Goal: Transaction & Acquisition: Download file/media

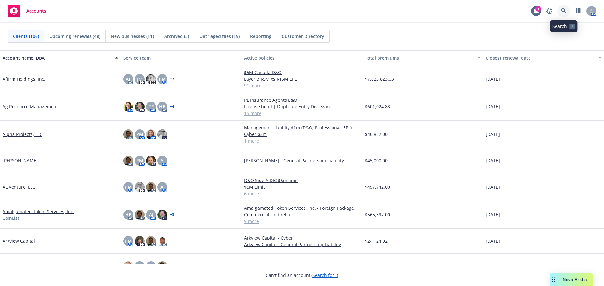
click at [561, 12] on icon at bounding box center [563, 11] width 6 height 6
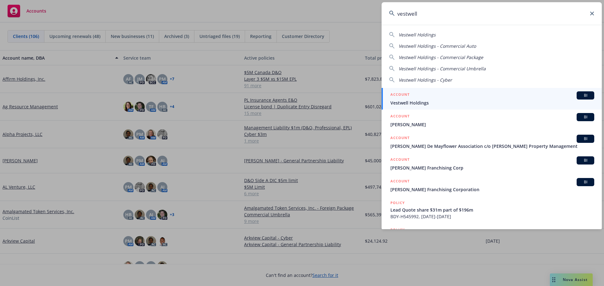
type input "vestwell"
click at [416, 99] on div "ACCOUNT BI" at bounding box center [492, 95] width 204 height 8
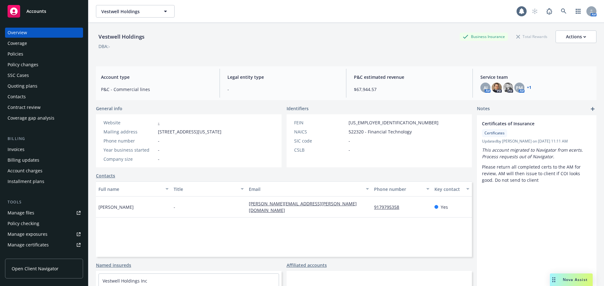
click at [19, 54] on div "Policies" at bounding box center [16, 54] width 16 height 10
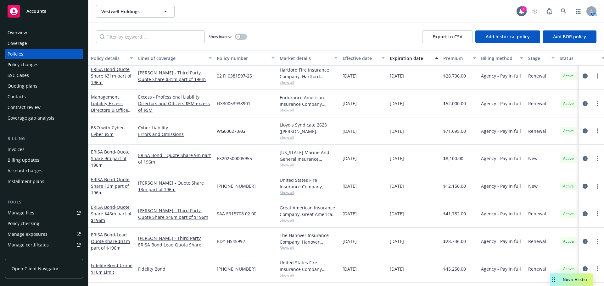
scroll to position [157, 0]
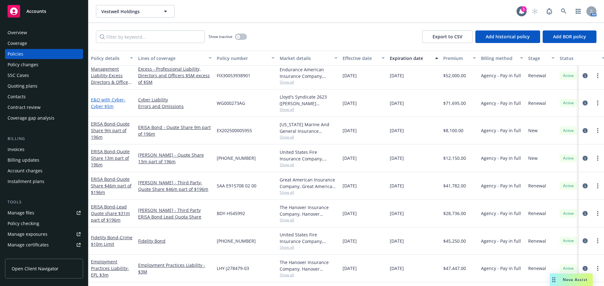
click at [108, 106] on span "- Cyber $5m" at bounding box center [108, 103] width 35 height 13
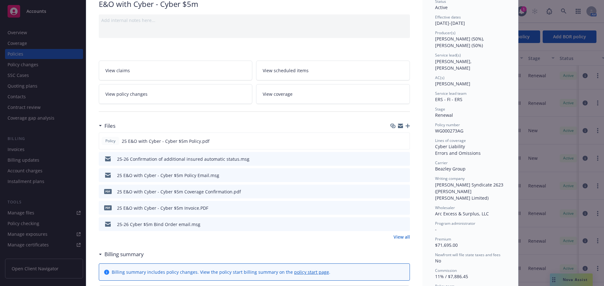
scroll to position [63, 0]
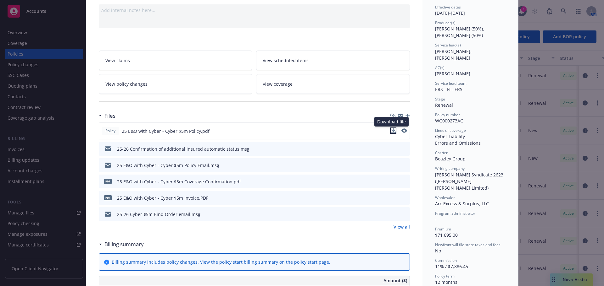
click at [391, 132] on icon "download file" at bounding box center [392, 130] width 5 height 5
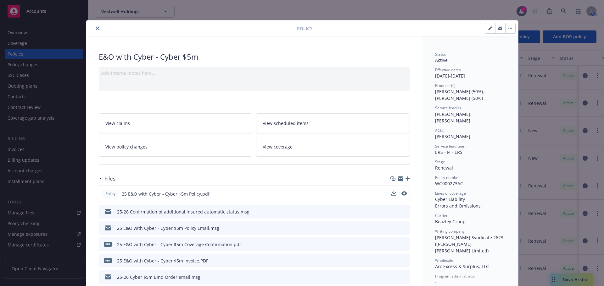
click at [96, 28] on icon "close" at bounding box center [98, 28] width 4 height 4
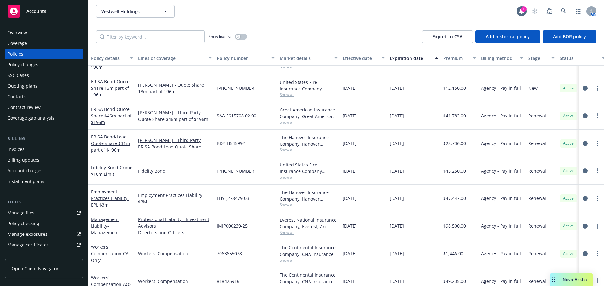
scroll to position [251, 0]
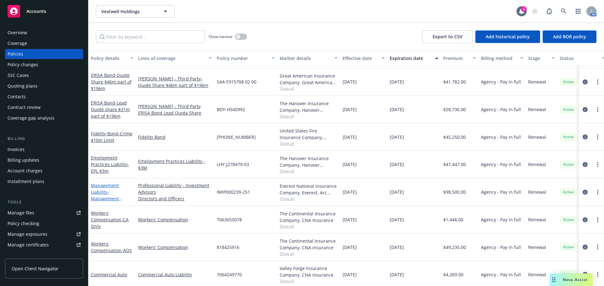
click at [100, 192] on link "Management Liability - Management Liability $5m" at bounding box center [105, 196] width 28 height 26
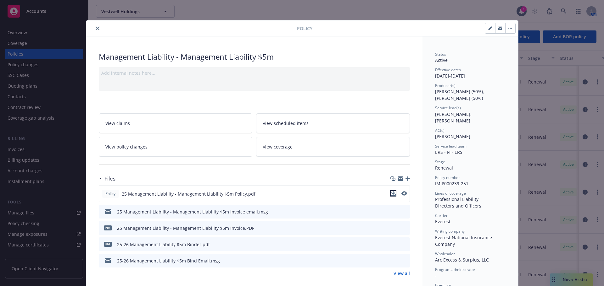
click at [390, 194] on icon "download file" at bounding box center [392, 193] width 5 height 5
